Goal: Navigation & Orientation: Understand site structure

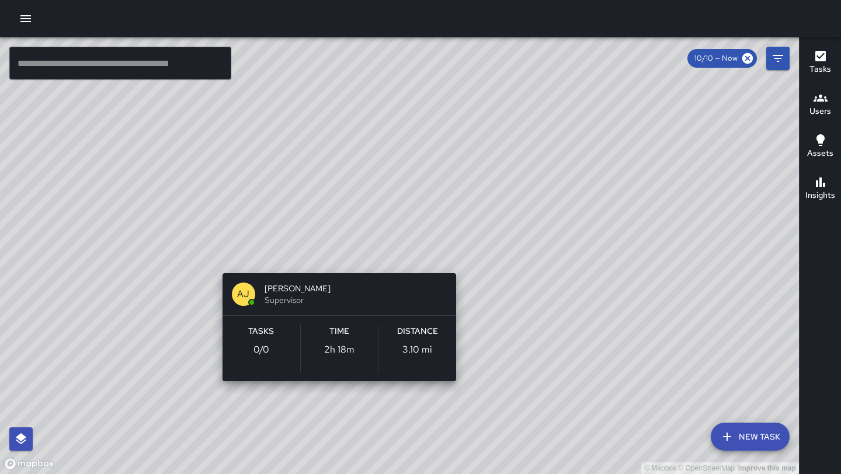
drag, startPoint x: 307, startPoint y: 372, endPoint x: 343, endPoint y: 254, distance: 123.2
click at [343, 254] on div "© Mapbox © OpenStreetMap Improve this map [PERSON_NAME] [PERSON_NAME] Superviso…" at bounding box center [399, 255] width 799 height 437
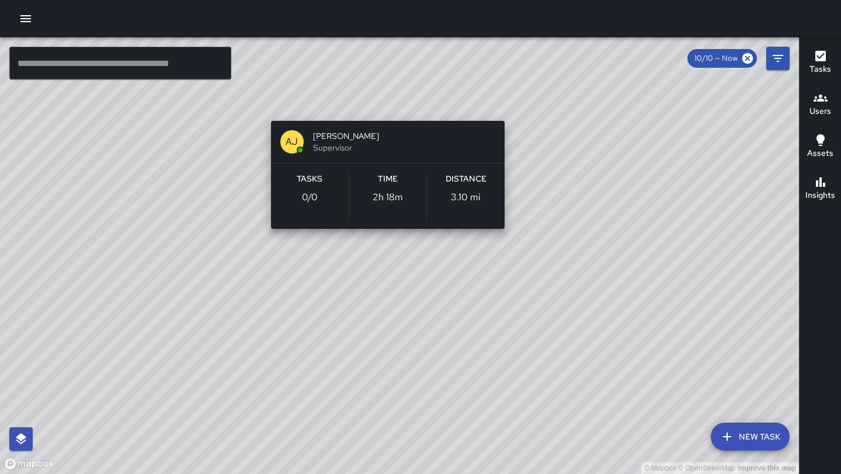
drag, startPoint x: 343, startPoint y: 254, endPoint x: 390, endPoint y: 103, distance: 157.9
click at [390, 103] on div "© Mapbox © OpenStreetMap Improve this map [PERSON_NAME] [PERSON_NAME] Superviso…" at bounding box center [399, 255] width 799 height 437
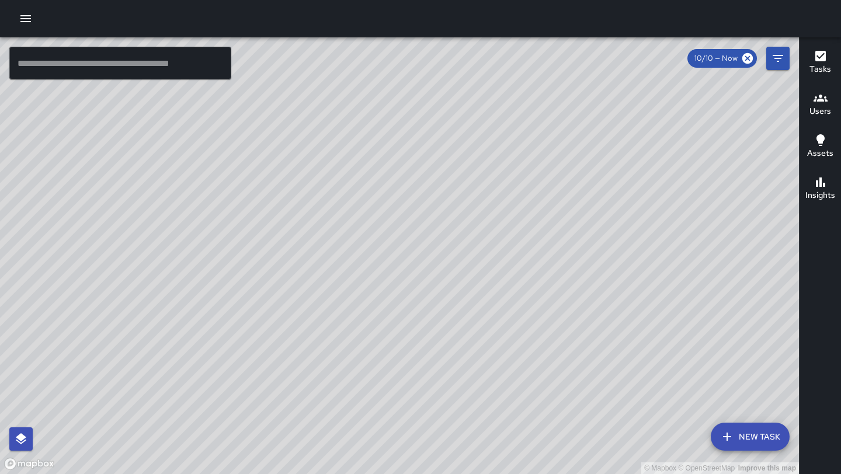
drag, startPoint x: 390, startPoint y: 103, endPoint x: 500, endPoint y: -51, distance: 190.0
click at [500, 0] on html "© Mapbox © OpenStreetMap Improve this map ​ New Task 10/10 — Now Map Layers Tas…" at bounding box center [420, 237] width 841 height 474
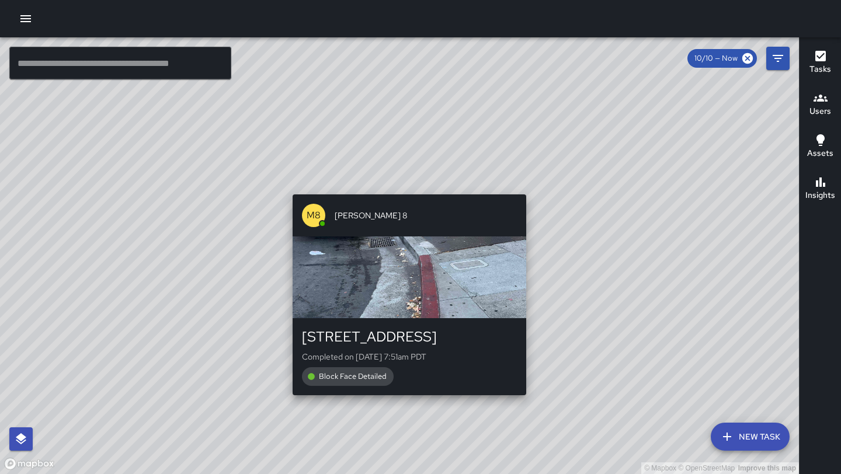
drag, startPoint x: 469, startPoint y: 53, endPoint x: 403, endPoint y: 197, distance: 158.3
click at [403, 197] on div "© Mapbox © OpenStreetMap Improve this map M8 [PERSON_NAME] [GEOGRAPHIC_DATA][ST…" at bounding box center [399, 255] width 799 height 437
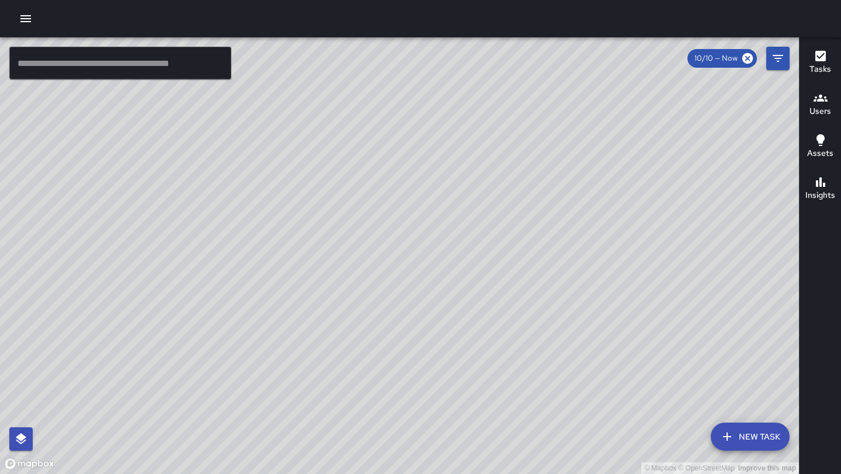
click at [427, 93] on div "© Mapbox © OpenStreetMap Improve this map [PERSON_NAME] [PERSON_NAME] Superviso…" at bounding box center [399, 255] width 799 height 437
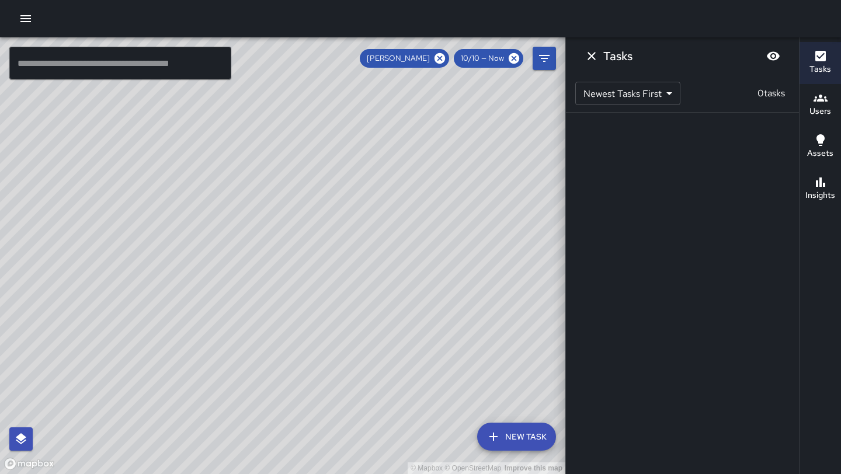
drag, startPoint x: 405, startPoint y: 105, endPoint x: 319, endPoint y: 286, distance: 199.8
click at [319, 286] on div "© Mapbox © OpenStreetMap Improve this map" at bounding box center [282, 255] width 565 height 437
drag, startPoint x: 304, startPoint y: 343, endPoint x: 401, endPoint y: 162, distance: 205.3
click at [401, 162] on div "© Mapbox © OpenStreetMap Improve this map" at bounding box center [282, 255] width 565 height 437
drag, startPoint x: 368, startPoint y: 213, endPoint x: 376, endPoint y: 180, distance: 33.1
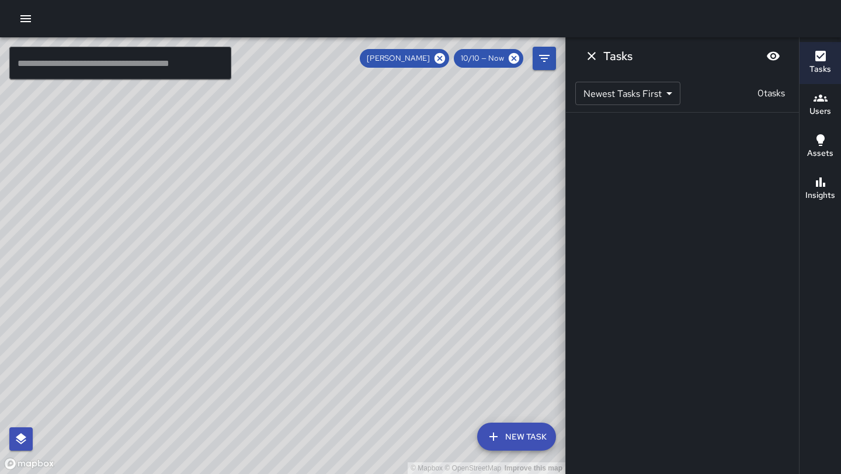
click at [376, 180] on div "© Mapbox © OpenStreetMap Improve this map" at bounding box center [282, 255] width 565 height 437
drag, startPoint x: 426, startPoint y: 116, endPoint x: 226, endPoint y: 412, distance: 357.9
click at [226, 412] on div "© Mapbox © OpenStreetMap Improve this map" at bounding box center [282, 255] width 565 height 437
click at [443, 56] on icon at bounding box center [439, 58] width 11 height 11
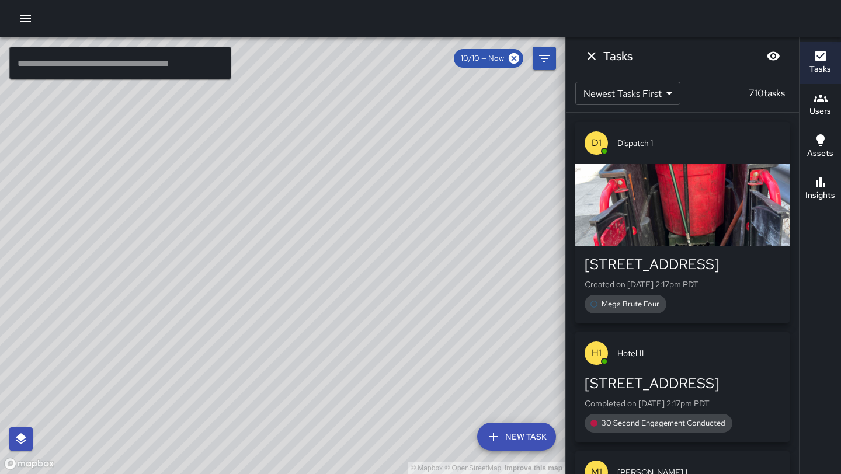
drag, startPoint x: 206, startPoint y: 384, endPoint x: 303, endPoint y: 229, distance: 182.4
click at [303, 229] on div "© Mapbox © OpenStreetMap Improve this map" at bounding box center [282, 255] width 565 height 437
drag, startPoint x: 303, startPoint y: 229, endPoint x: 363, endPoint y: 144, distance: 104.0
click at [363, 144] on div "© Mapbox © OpenStreetMap Improve this map" at bounding box center [282, 255] width 565 height 437
drag, startPoint x: 363, startPoint y: 144, endPoint x: 272, endPoint y: 309, distance: 188.2
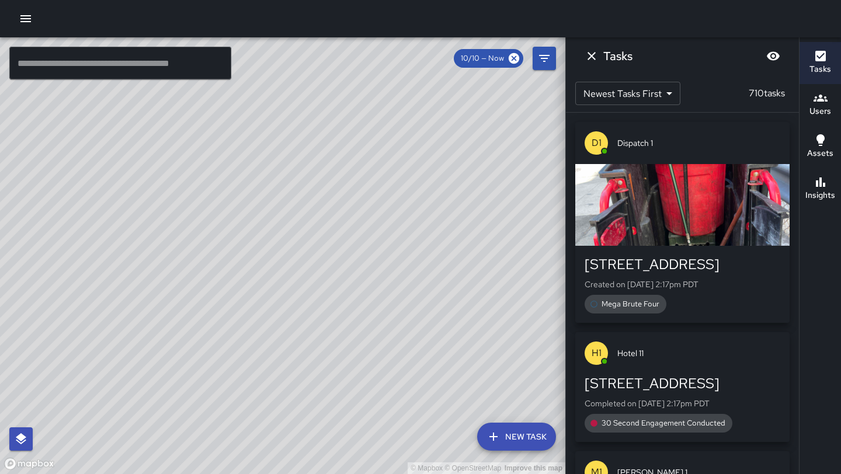
click at [272, 309] on div "© Mapbox © OpenStreetMap Improve this map" at bounding box center [282, 255] width 565 height 437
click at [588, 55] on icon "Dismiss" at bounding box center [591, 56] width 14 height 14
